Goal: Check status: Check status

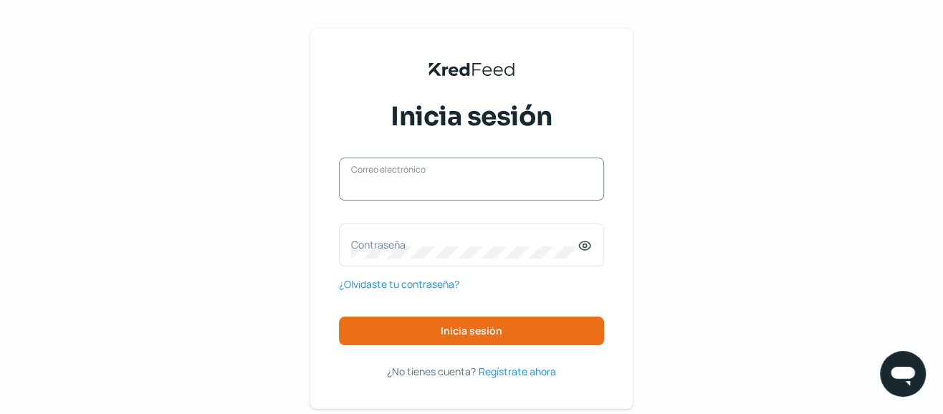
type input "[EMAIL_ADDRESS][DOMAIN_NAME]"
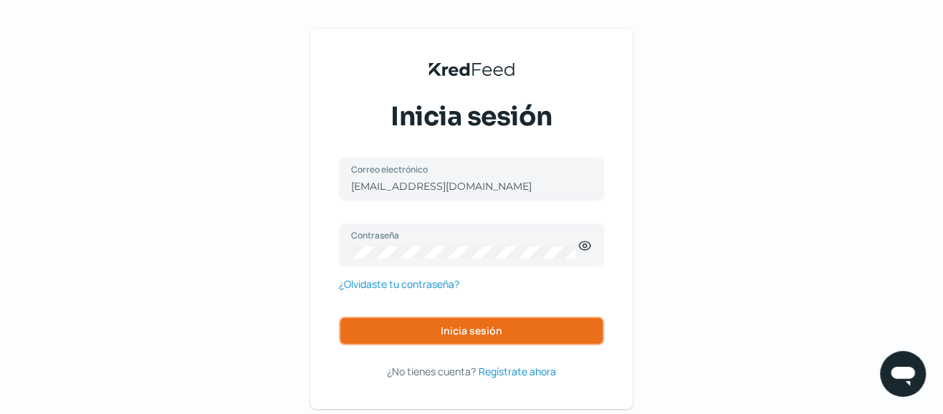
click at [492, 332] on span "Inicia sesión" at bounding box center [472, 331] width 62 height 10
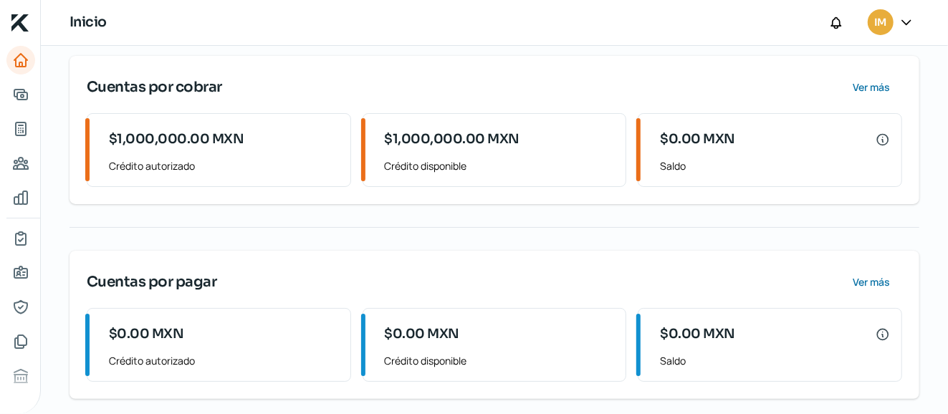
scroll to position [221, 0]
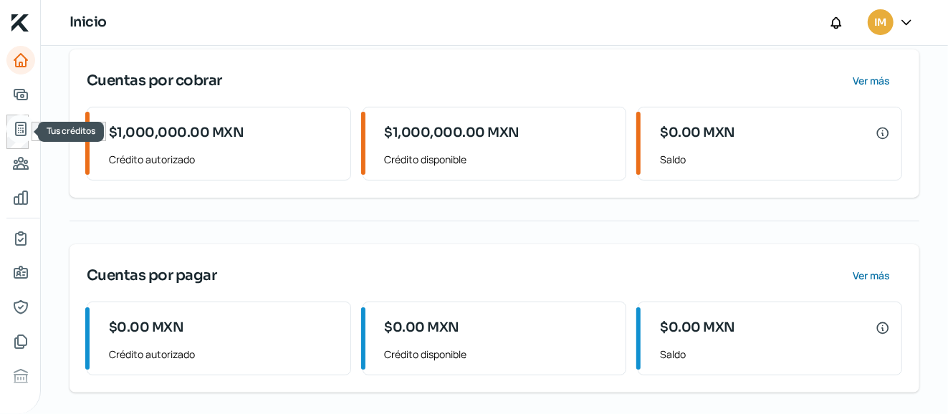
click at [16, 121] on icon "Tus créditos" at bounding box center [20, 128] width 17 height 17
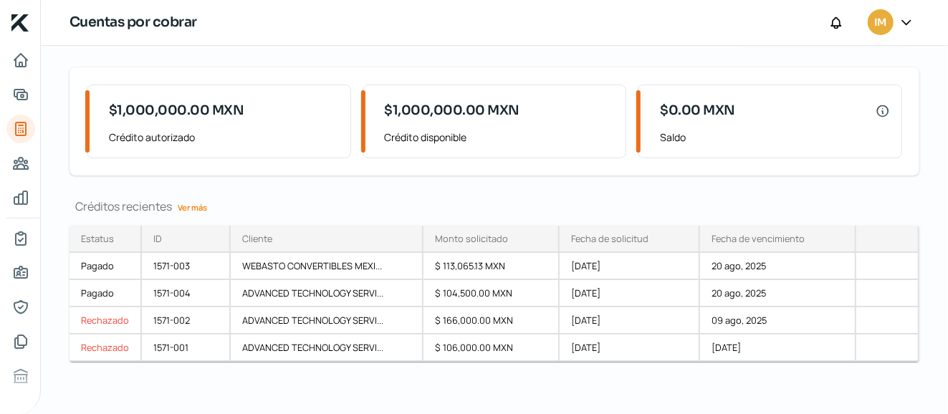
scroll to position [90, 0]
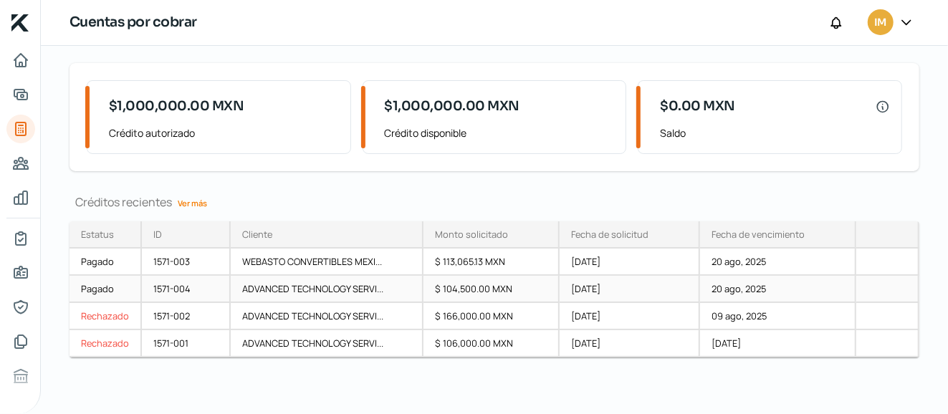
click at [493, 289] on div "$ 104,500.00 MXN" at bounding box center [491, 289] width 136 height 27
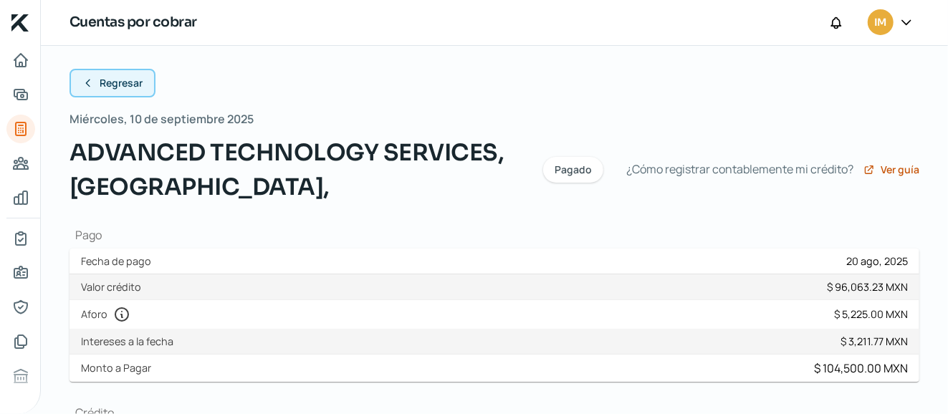
click at [143, 87] on button "Regresar" at bounding box center [113, 83] width 86 height 29
